Goal: Information Seeking & Learning: Learn about a topic

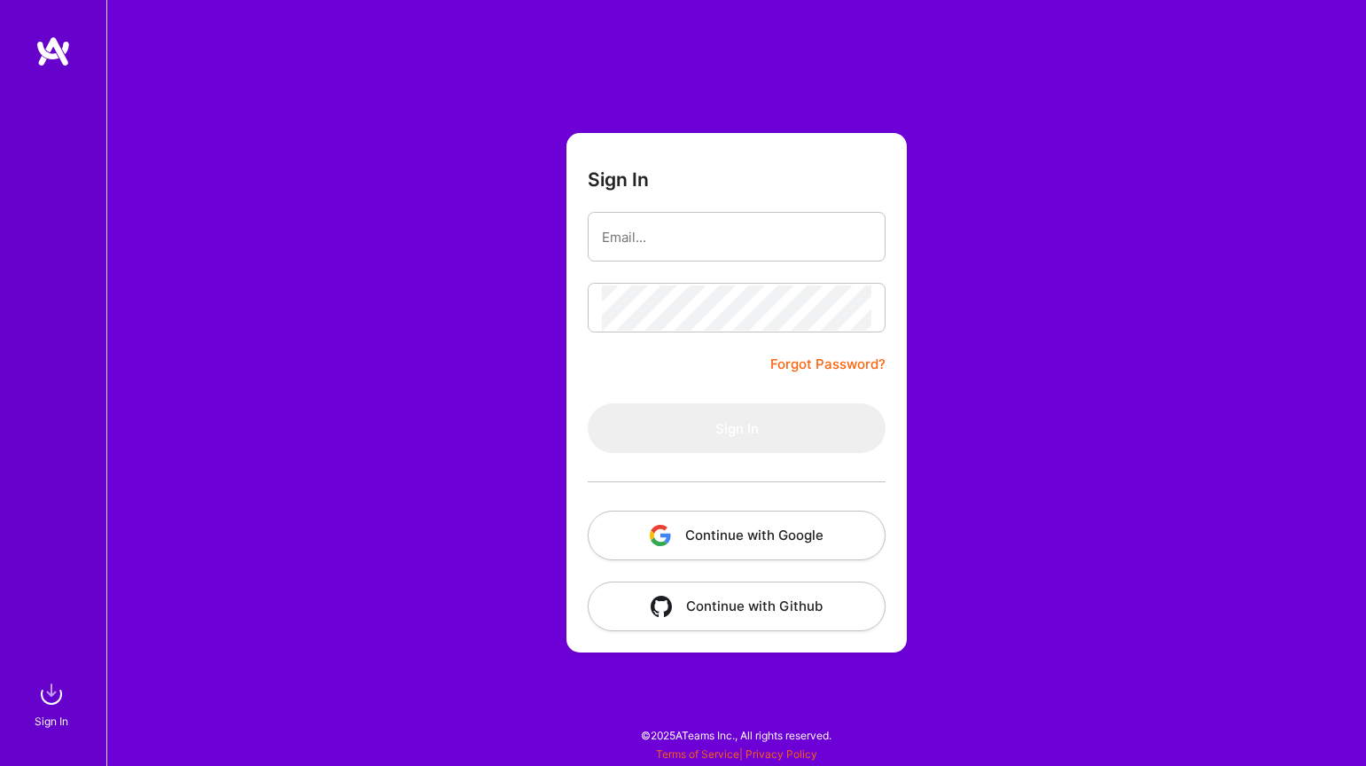
click at [678, 534] on button "Continue with Google" at bounding box center [737, 536] width 298 height 50
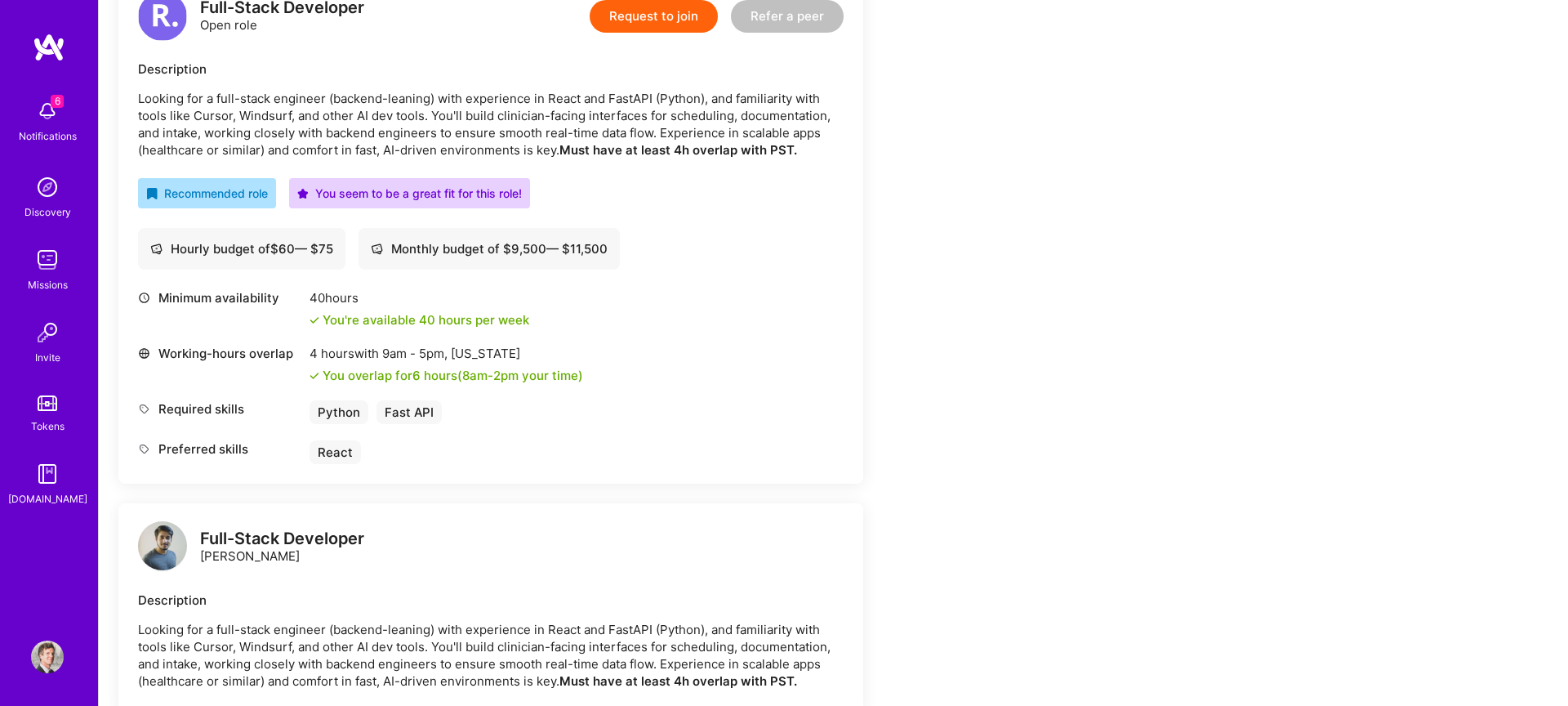
scroll to position [449, 0]
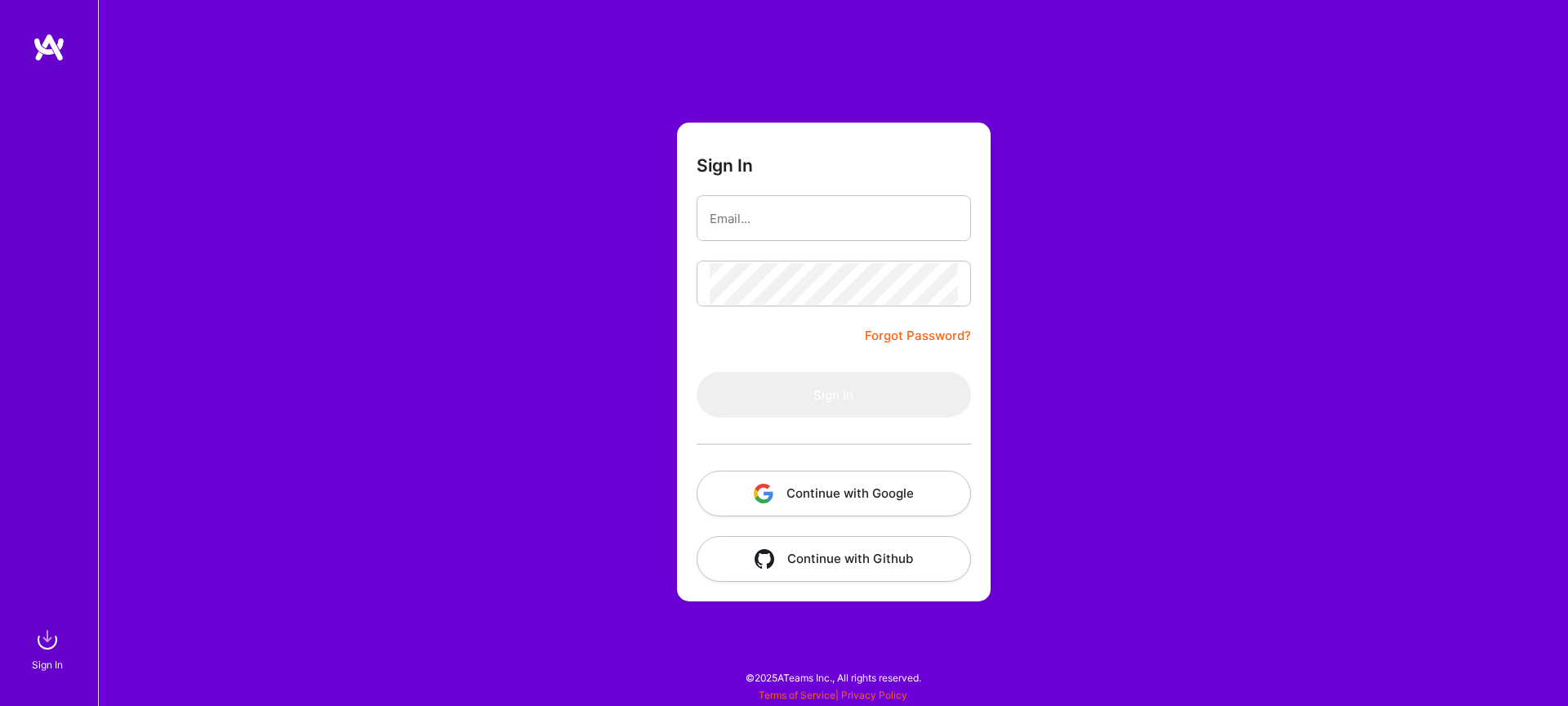
click at [801, 496] on button "Continue with Google" at bounding box center [834, 494] width 275 height 46
